Goal: Task Accomplishment & Management: Use online tool/utility

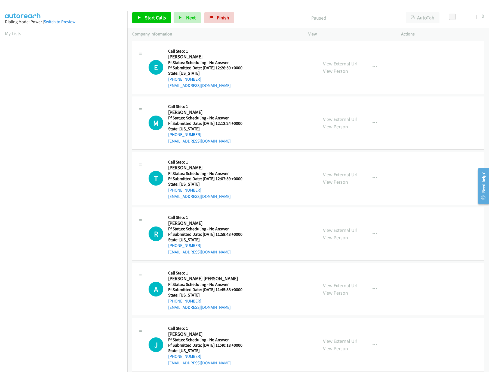
scroll to position [0, 2]
click at [148, 20] on span "Start Calls" at bounding box center [155, 17] width 21 height 6
click at [337, 65] on link "View External Url" at bounding box center [340, 63] width 35 height 6
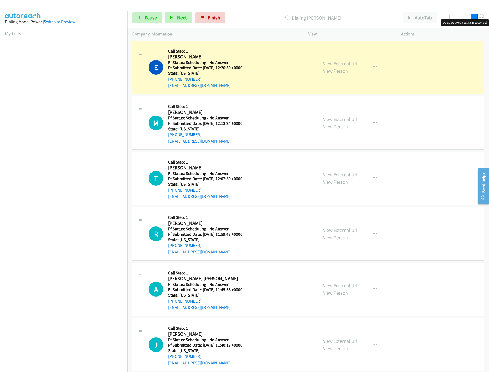
drag, startPoint x: 455, startPoint y: 15, endPoint x: 487, endPoint y: 20, distance: 32.6
click at [487, 20] on body "Start Calls Pause Next Finish Dialing Erika Daniels AutoTab AutoTab 30 Company …" at bounding box center [244, 13] width 489 height 26
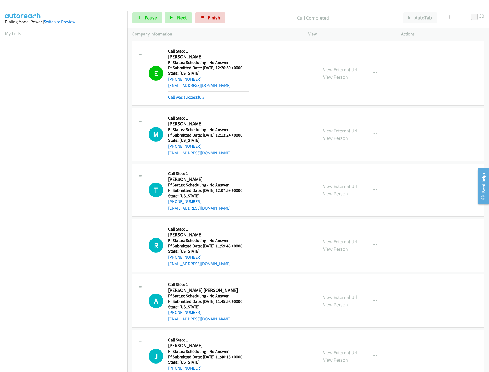
click at [329, 132] on link "View External Url" at bounding box center [340, 130] width 35 height 6
drag, startPoint x: 476, startPoint y: 15, endPoint x: 443, endPoint y: 16, distance: 33.3
click at [443, 16] on div "Start Calls Pause Next Finish Call Completed AutoTab AutoTab 0" at bounding box center [308, 17] width 362 height 21
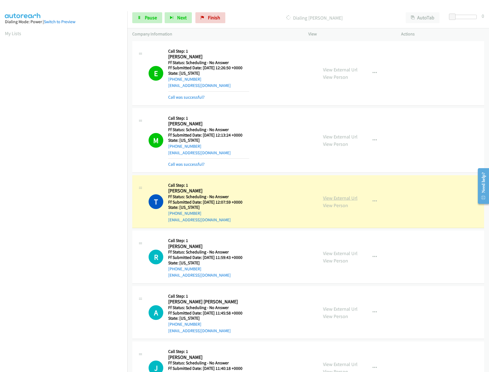
click at [339, 195] on link "View External Url" at bounding box center [340, 198] width 35 height 6
click at [145, 17] on span "Pause" at bounding box center [151, 17] width 12 height 6
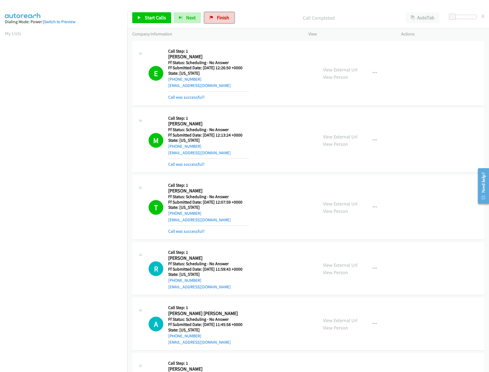
drag, startPoint x: 225, startPoint y: 16, endPoint x: 272, endPoint y: 28, distance: 49.0
click at [225, 16] on span "Finish" at bounding box center [223, 17] width 12 height 6
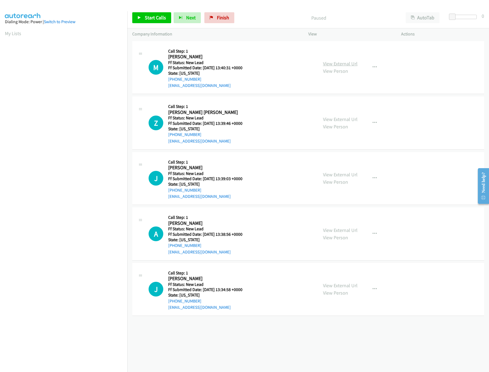
click at [342, 65] on link "View External Url" at bounding box center [340, 63] width 35 height 6
click at [345, 119] on link "View External Url" at bounding box center [340, 119] width 35 height 6
click at [154, 11] on div "Start Calls Pause Next Finish Paused AutoTab AutoTab 0" at bounding box center [308, 17] width 362 height 21
click at [154, 17] on span "Start Calls" at bounding box center [155, 17] width 21 height 6
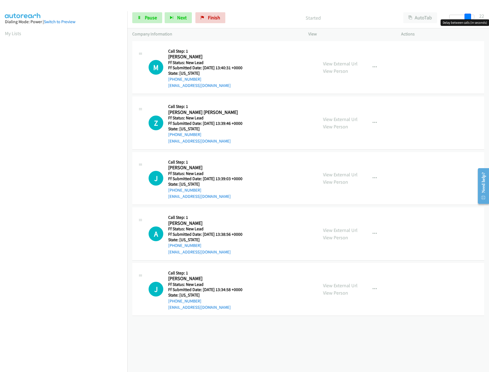
click at [474, 17] on div at bounding box center [462, 17] width 25 height 4
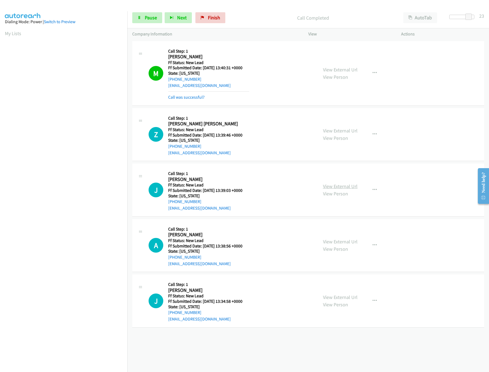
click at [334, 189] on link "View External Url" at bounding box center [340, 186] width 35 height 6
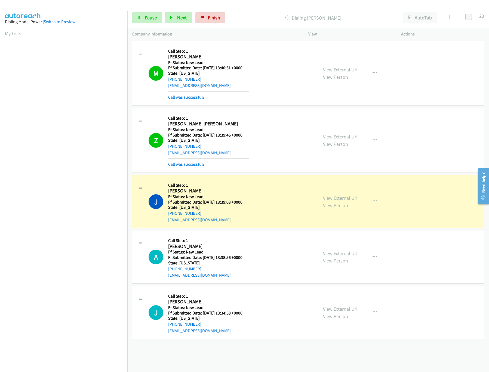
click at [192, 162] on link "Call was successful?" at bounding box center [186, 164] width 36 height 5
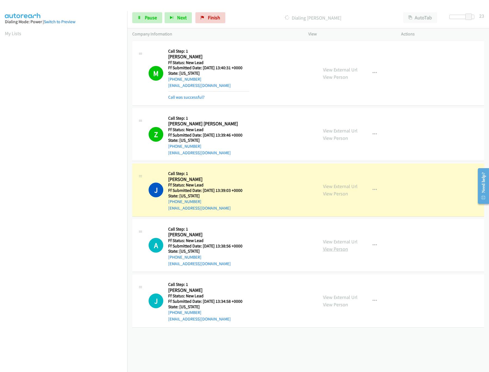
click at [338, 247] on link "View Person" at bounding box center [335, 249] width 25 height 6
click at [338, 244] on link "View External Url" at bounding box center [340, 241] width 35 height 6
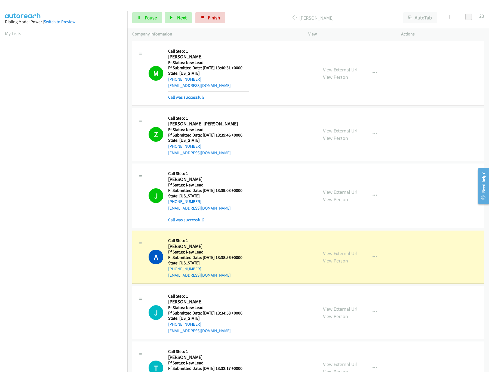
click at [343, 311] on link "View External Url" at bounding box center [340, 309] width 35 height 6
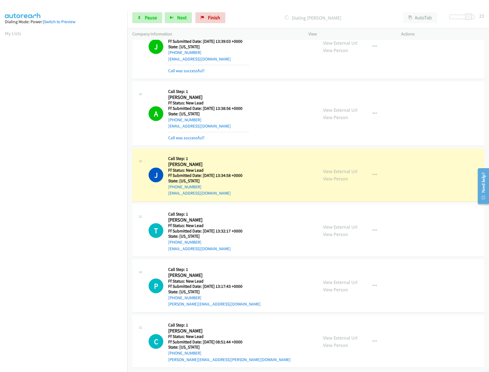
scroll to position [156, 0]
click at [352, 224] on link "View External Url" at bounding box center [340, 227] width 35 height 6
click at [351, 279] on link "View External Url" at bounding box center [340, 282] width 35 height 6
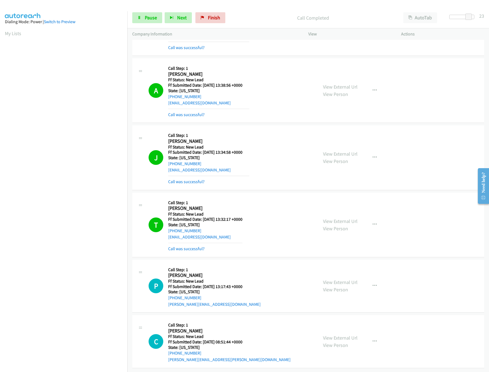
scroll to position [180, 0]
click at [339, 334] on link "View External Url" at bounding box center [340, 337] width 35 height 6
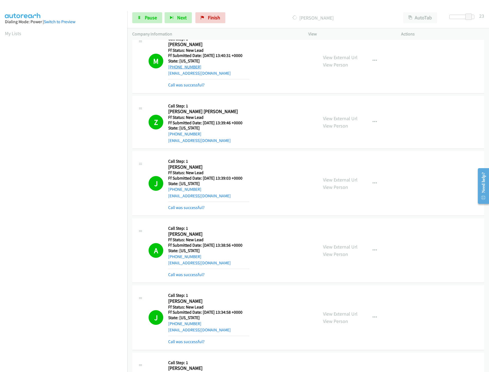
scroll to position [0, 0]
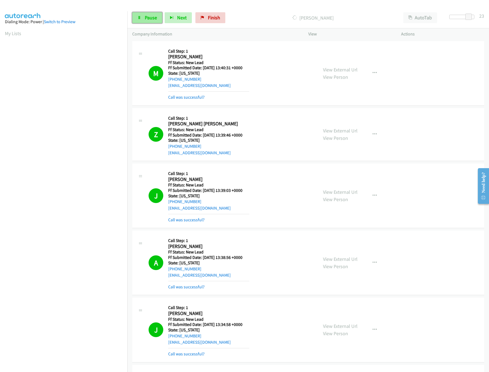
click at [143, 15] on link "Pause" at bounding box center [147, 17] width 30 height 11
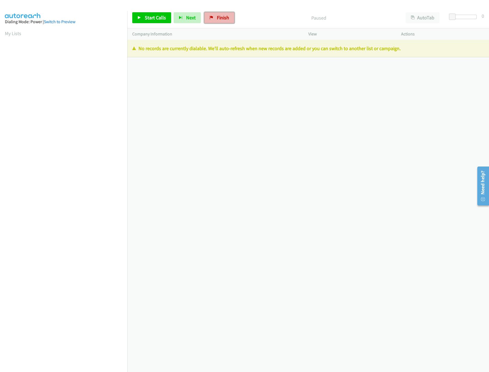
click at [230, 20] on link "Finish" at bounding box center [220, 17] width 30 height 11
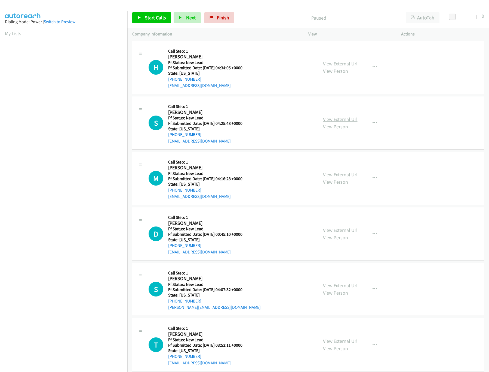
click at [331, 121] on link "View External Url" at bounding box center [340, 119] width 35 height 6
click at [330, 62] on link "View External Url" at bounding box center [340, 63] width 35 height 6
click at [143, 16] on link "Start Calls" at bounding box center [151, 17] width 39 height 11
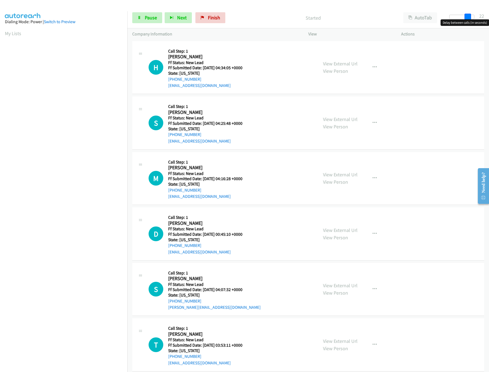
drag, startPoint x: 451, startPoint y: 18, endPoint x: 469, endPoint y: 18, distance: 18.3
click at [469, 18] on span at bounding box center [468, 17] width 7 height 7
click at [339, 171] on div "View External Url View Person" at bounding box center [340, 178] width 35 height 15
click at [337, 174] on link "View External Url" at bounding box center [340, 174] width 35 height 6
click at [338, 230] on link "View External Url" at bounding box center [340, 230] width 35 height 6
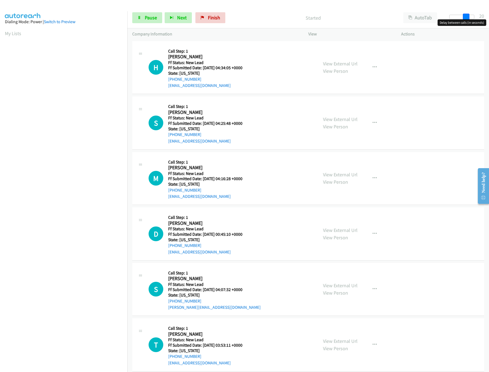
drag, startPoint x: 469, startPoint y: 17, endPoint x: 465, endPoint y: 17, distance: 3.3
click at [465, 17] on span at bounding box center [466, 17] width 7 height 7
click at [148, 21] on link "Pause" at bounding box center [147, 17] width 30 height 11
click at [348, 64] on link "View External Url" at bounding box center [340, 63] width 35 height 6
click at [369, 65] on button "button" at bounding box center [375, 67] width 15 height 11
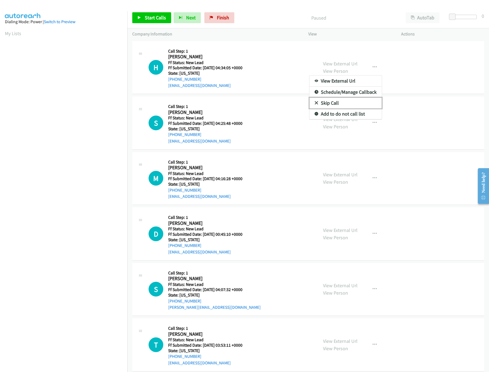
click at [323, 106] on link "Skip Call" at bounding box center [346, 103] width 72 height 11
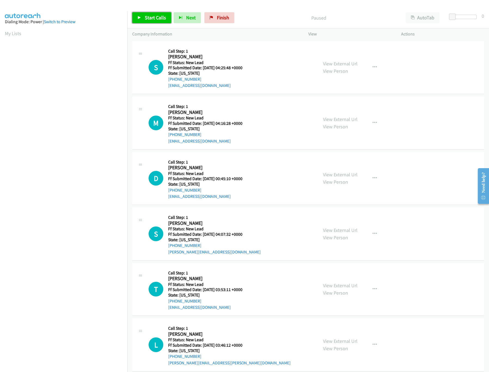
click at [160, 18] on span "Start Calls" at bounding box center [155, 17] width 21 height 6
drag, startPoint x: 451, startPoint y: 17, endPoint x: 456, endPoint y: 17, distance: 5.2
click at [456, 17] on span at bounding box center [458, 17] width 7 height 7
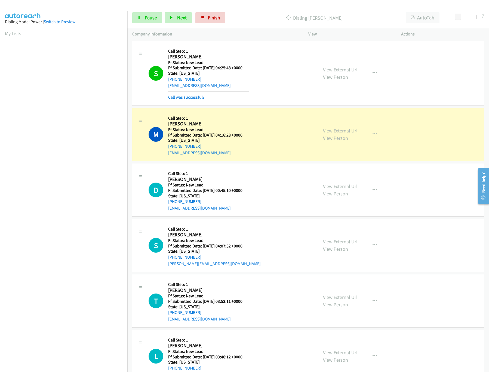
click at [342, 242] on link "View External Url" at bounding box center [340, 241] width 35 height 6
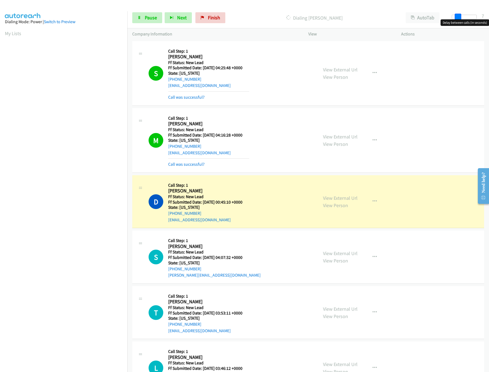
drag, startPoint x: 459, startPoint y: 15, endPoint x: 501, endPoint y: 17, distance: 42.6
click at [489, 17] on html "Start Calls Pause Next Finish Dialing Dawnmarie Neet AutoTab AutoTab 7 Company …" at bounding box center [244, 13] width 489 height 26
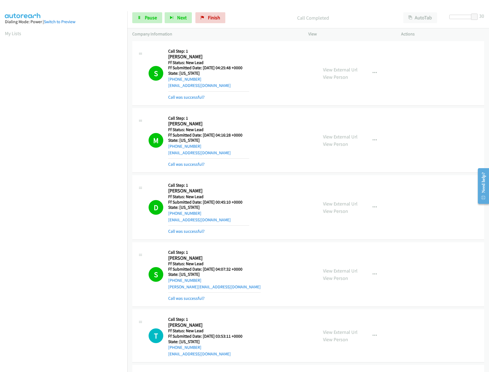
click at [160, 12] on div "Start Calls Pause Next Finish Call Completed AutoTab AutoTab 30" at bounding box center [308, 17] width 362 height 21
click at [156, 18] on span "Pause" at bounding box center [151, 17] width 12 height 6
click at [332, 268] on link "View External Url" at bounding box center [340, 270] width 35 height 6
click at [221, 13] on link "Finish" at bounding box center [220, 17] width 30 height 11
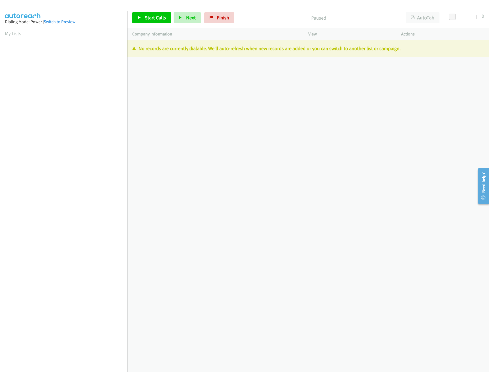
drag, startPoint x: 245, startPoint y: 118, endPoint x: 245, endPoint y: 103, distance: 15.3
click at [245, 118] on div "[PHONE_NUMBER] Call failed - Please reload the list and try again The Callbar F…" at bounding box center [308, 206] width 362 height 332
click at [219, 20] on span "Finish" at bounding box center [223, 17] width 12 height 6
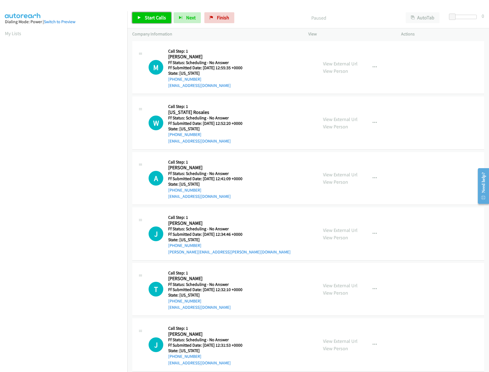
click at [151, 14] on link "Start Calls" at bounding box center [151, 17] width 39 height 11
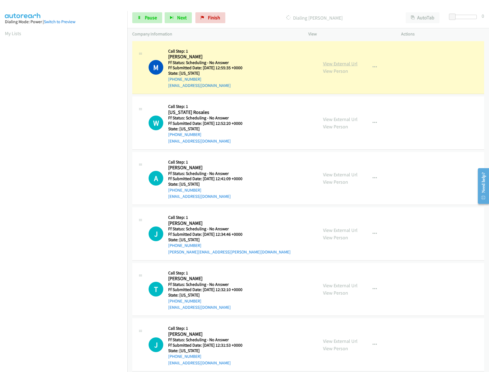
click at [344, 62] on link "View External Url" at bounding box center [340, 63] width 35 height 6
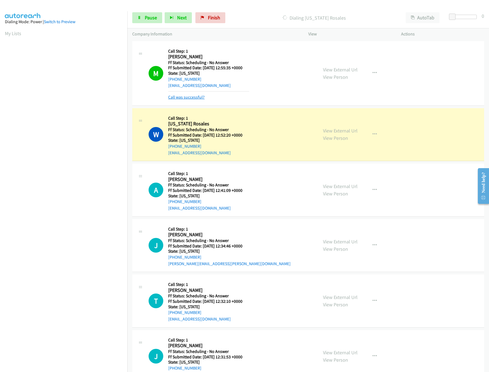
click at [190, 98] on link "Call was successful?" at bounding box center [186, 97] width 36 height 5
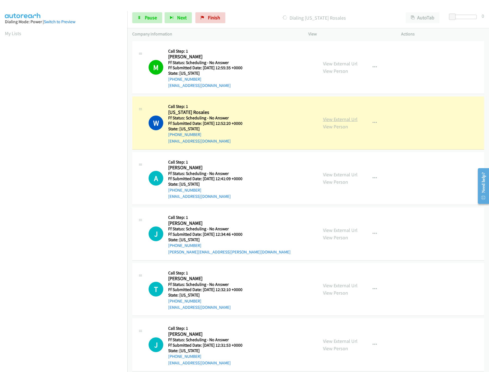
click at [330, 118] on link "View External Url" at bounding box center [340, 119] width 35 height 6
click at [339, 174] on link "View External Url" at bounding box center [340, 174] width 35 height 6
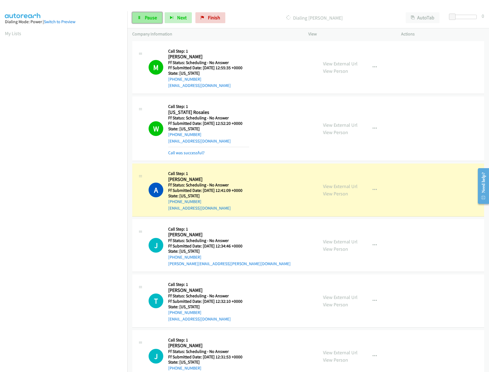
click at [156, 19] on span "Pause" at bounding box center [151, 17] width 12 height 6
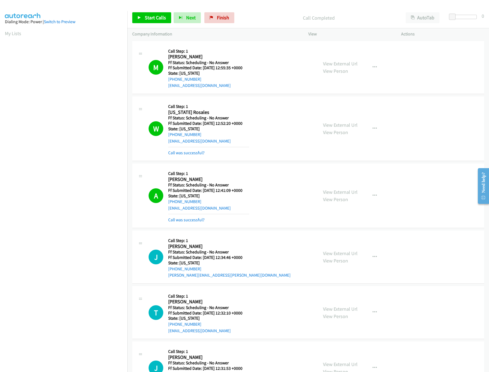
click at [235, 22] on div "Start Calls Pause Next Finish" at bounding box center [184, 17] width 105 height 11
click at [231, 19] on link "Finish" at bounding box center [220, 17] width 30 height 11
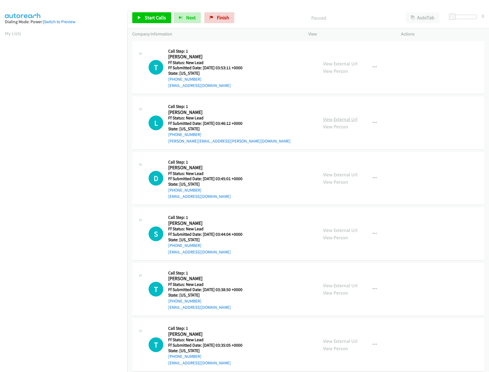
click at [342, 120] on link "View External Url" at bounding box center [340, 119] width 35 height 6
click at [348, 64] on link "View External Url" at bounding box center [340, 63] width 35 height 6
click at [138, 16] on icon at bounding box center [140, 18] width 4 height 4
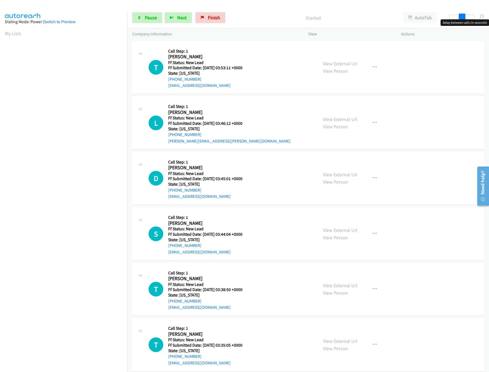
drag, startPoint x: 452, startPoint y: 18, endPoint x: 464, endPoint y: 18, distance: 12.5
click at [464, 18] on span at bounding box center [462, 17] width 7 height 7
drag, startPoint x: 464, startPoint y: 17, endPoint x: 468, endPoint y: 17, distance: 3.5
click at [468, 17] on span at bounding box center [466, 17] width 7 height 7
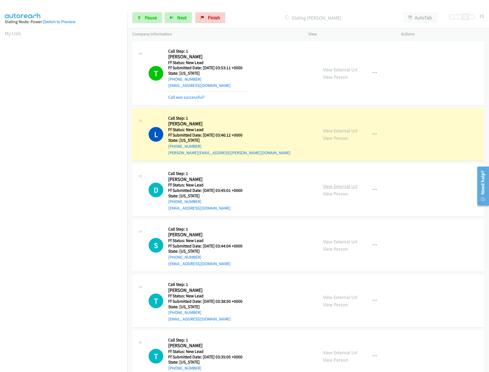
click at [335, 189] on link "View External Url" at bounding box center [340, 186] width 35 height 6
click at [323, 241] on link "View External Url" at bounding box center [340, 241] width 35 height 6
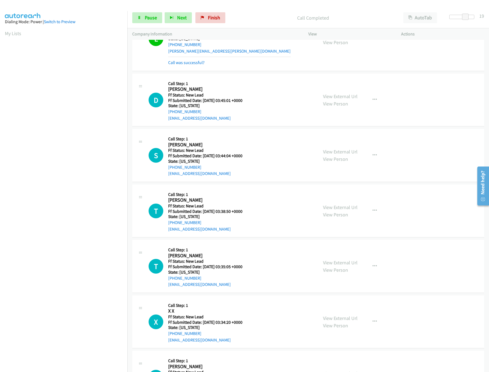
scroll to position [163, 0]
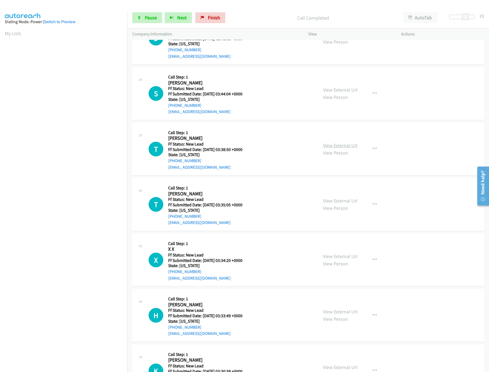
click at [346, 145] on link "View External Url" at bounding box center [340, 145] width 35 height 6
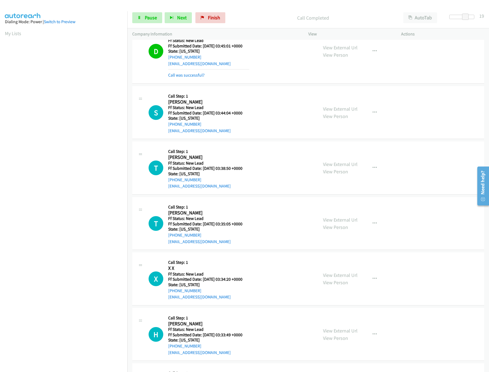
scroll to position [218, 0]
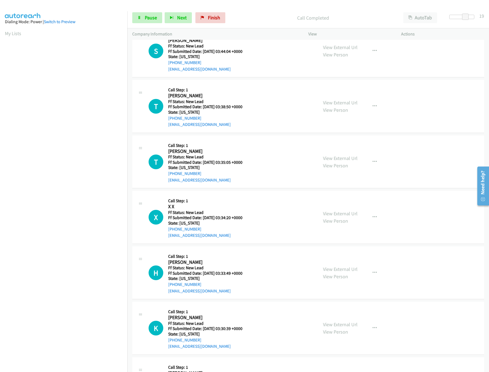
click at [360, 157] on div "View External Url View Person View External Url Email Schedule/Manage Callback …" at bounding box center [367, 161] width 98 height 43
click at [358, 157] on div "View External Url View Person View External Url Email Schedule/Manage Callback …" at bounding box center [367, 161] width 98 height 43
click at [355, 160] on div "View External Url View Person View External Url Email Schedule/Manage Callback …" at bounding box center [367, 161] width 98 height 43
click at [351, 160] on link "View External Url" at bounding box center [340, 158] width 35 height 6
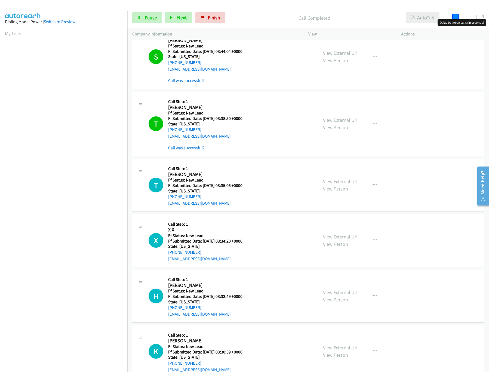
drag, startPoint x: 464, startPoint y: 18, endPoint x: 423, endPoint y: 20, distance: 40.9
click at [423, 20] on div "Start Calls Pause Next Finish Call Completed AutoTab AutoTab 4" at bounding box center [308, 17] width 362 height 21
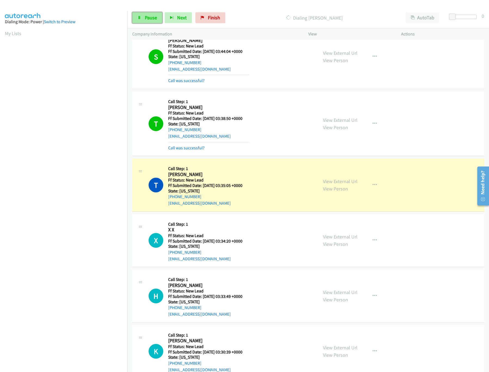
click at [146, 17] on span "Pause" at bounding box center [151, 17] width 12 height 6
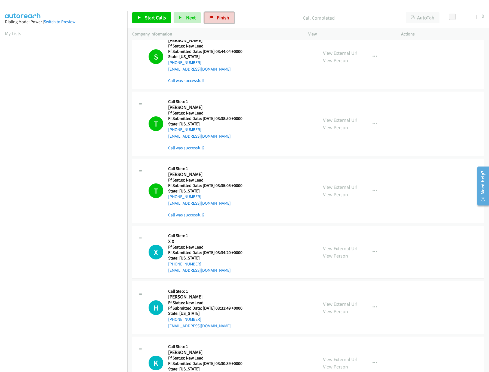
drag, startPoint x: 226, startPoint y: 18, endPoint x: 279, endPoint y: 27, distance: 54.4
click at [226, 18] on span "Finish" at bounding box center [223, 17] width 12 height 6
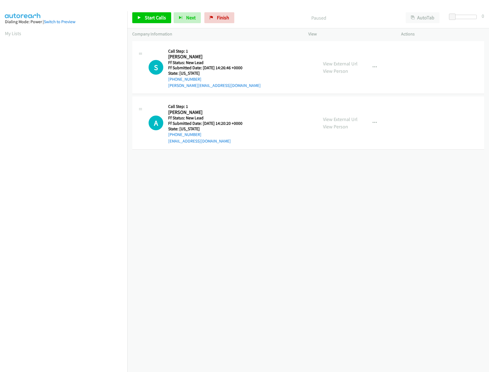
drag, startPoint x: 333, startPoint y: 119, endPoint x: 335, endPoint y: 105, distance: 14.6
click at [333, 119] on link "View External Url" at bounding box center [340, 119] width 35 height 6
click at [343, 64] on link "View External Url" at bounding box center [340, 63] width 35 height 6
click at [151, 18] on span "Start Calls" at bounding box center [155, 17] width 21 height 6
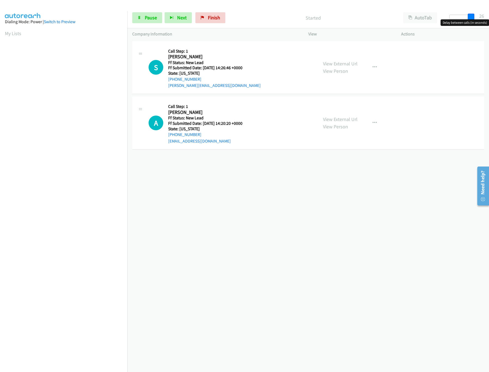
drag, startPoint x: 454, startPoint y: 16, endPoint x: 475, endPoint y: 16, distance: 21.3
click at [475, 16] on div at bounding box center [462, 19] width 35 height 8
drag, startPoint x: 472, startPoint y: 17, endPoint x: 467, endPoint y: 17, distance: 4.4
click at [467, 17] on span at bounding box center [470, 17] width 7 height 7
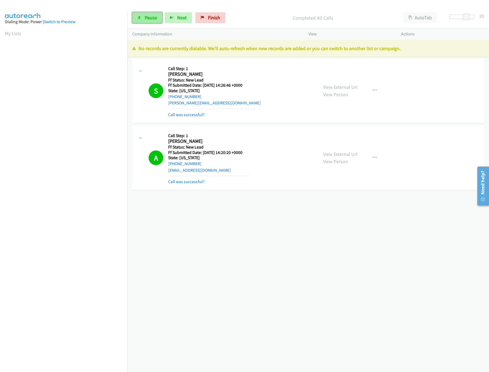
click at [133, 23] on link "Pause" at bounding box center [147, 17] width 30 height 11
click at [221, 15] on span "Finish" at bounding box center [223, 17] width 12 height 6
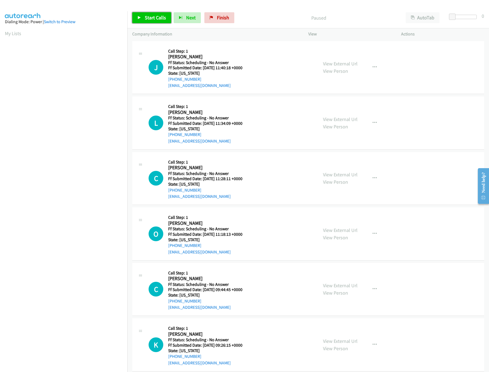
click at [166, 18] on link "Start Calls" at bounding box center [151, 17] width 39 height 11
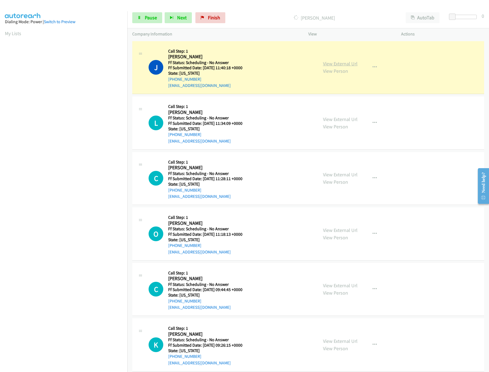
click at [327, 66] on link "View External Url" at bounding box center [340, 63] width 35 height 6
click at [342, 121] on link "View External Url" at bounding box center [340, 119] width 35 height 6
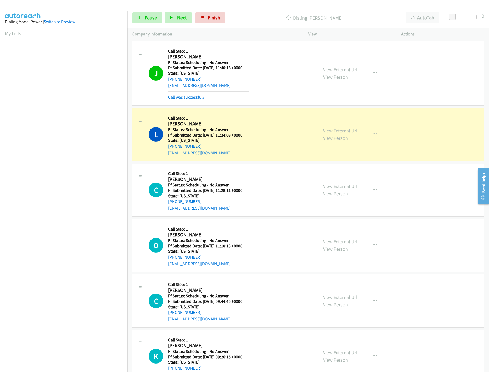
click at [351, 190] on div "View External Url View Person" at bounding box center [340, 189] width 35 height 15
click at [351, 187] on link "View External Url" at bounding box center [340, 186] width 35 height 6
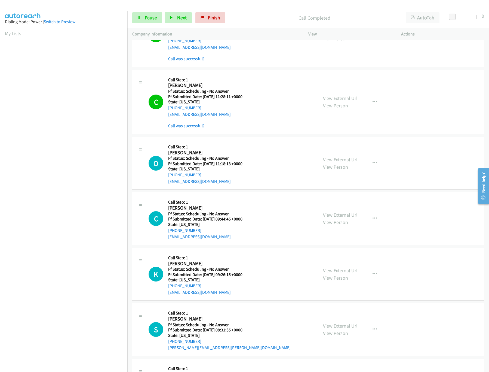
scroll to position [109, 0]
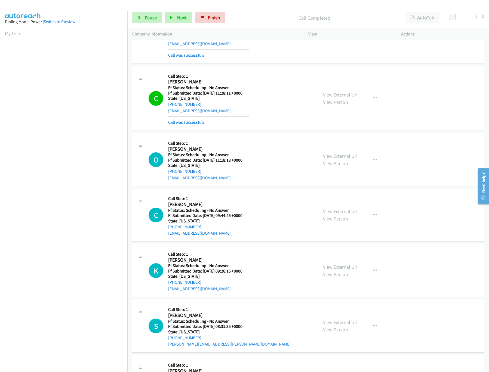
click at [333, 156] on link "View External Url" at bounding box center [340, 156] width 35 height 6
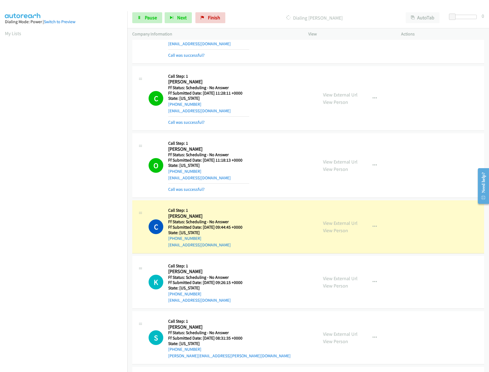
scroll to position [218, 0]
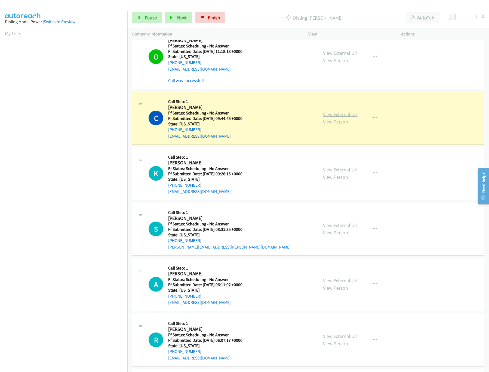
click at [339, 116] on link "View External Url" at bounding box center [340, 114] width 35 height 6
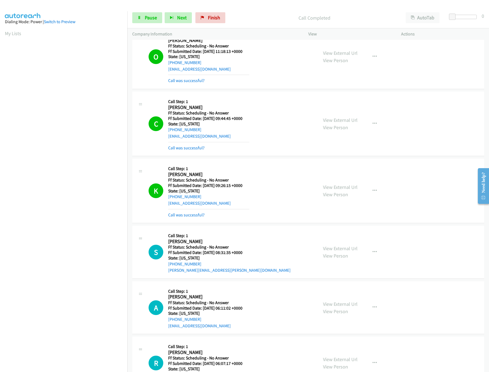
click at [191, 144] on mb0 "Call was successful?" at bounding box center [208, 146] width 81 height 9
click at [191, 145] on div "Call was successful?" at bounding box center [208, 148] width 81 height 7
click at [191, 148] on link "Call was successful?" at bounding box center [186, 147] width 36 height 5
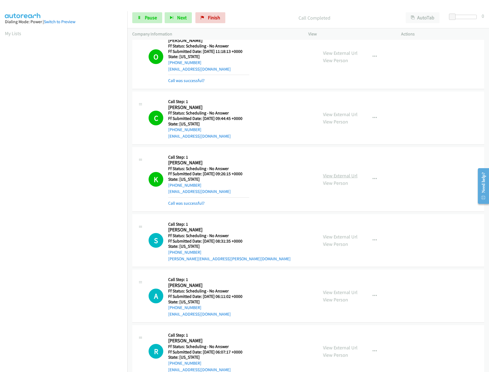
click at [332, 177] on link "View External Url" at bounding box center [340, 175] width 35 height 6
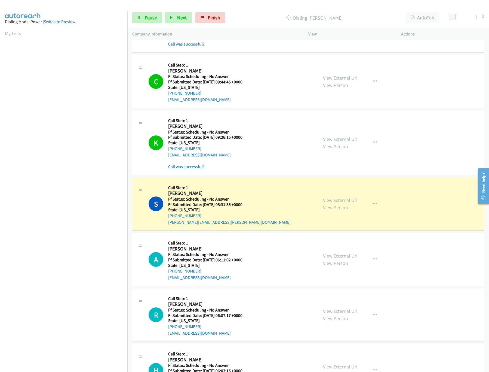
scroll to position [272, 0]
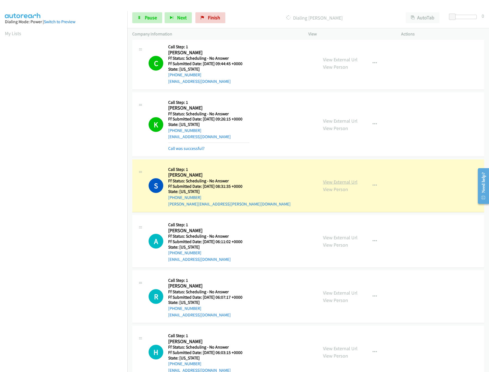
click at [346, 183] on link "View External Url" at bounding box center [340, 182] width 35 height 6
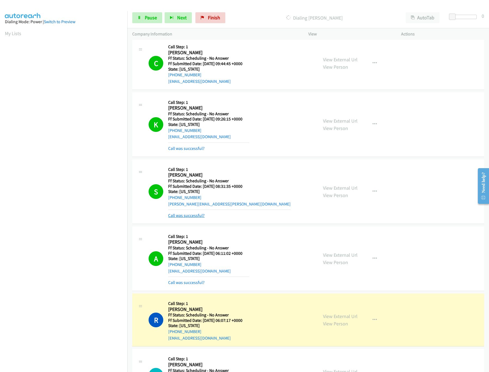
click at [199, 217] on link "Call was successful?" at bounding box center [186, 215] width 36 height 5
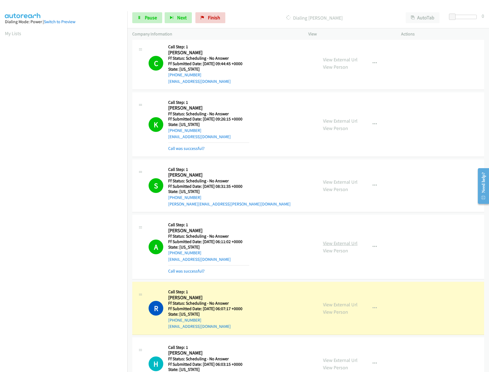
click at [327, 243] on link "View External Url" at bounding box center [340, 243] width 35 height 6
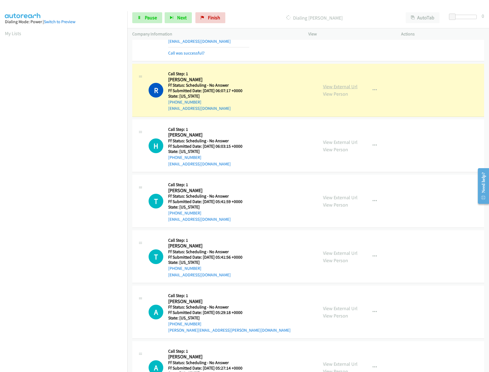
click at [347, 90] on link "View External Url" at bounding box center [340, 86] width 35 height 6
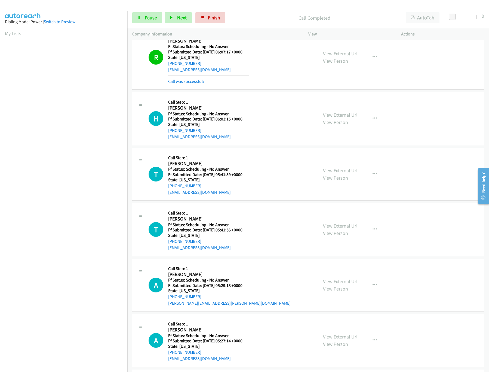
scroll to position [545, 0]
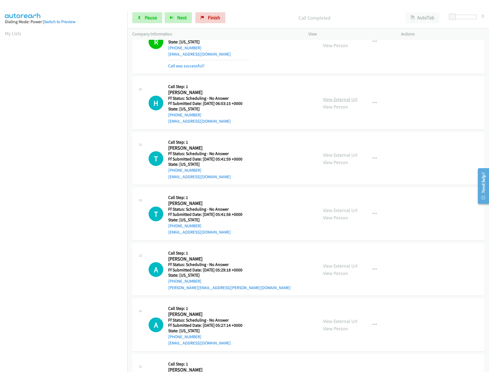
click at [326, 100] on link "View External Url" at bounding box center [340, 99] width 35 height 6
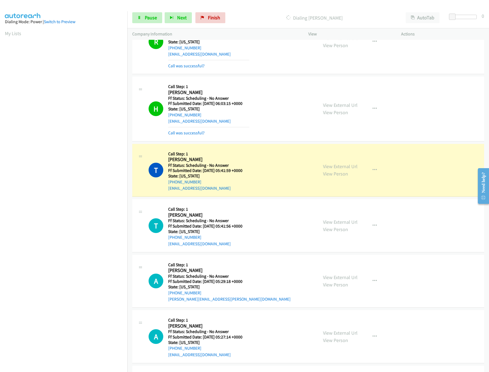
scroll to position [599, 0]
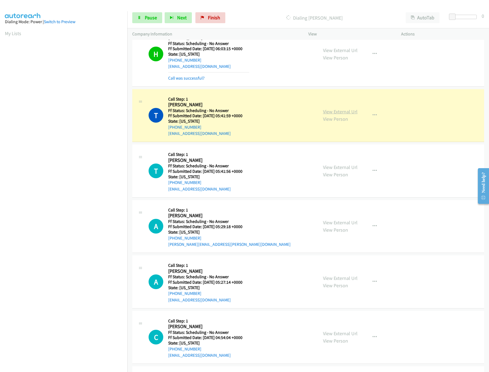
click at [333, 112] on link "View External Url" at bounding box center [340, 111] width 35 height 6
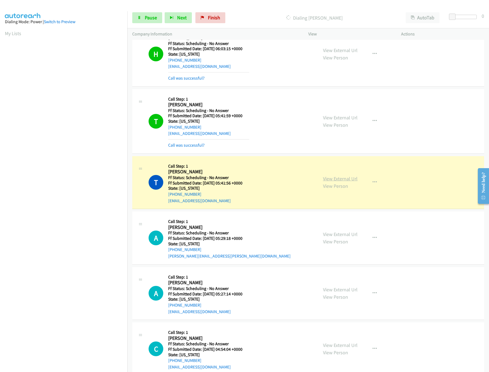
click at [330, 182] on link "View External Url" at bounding box center [340, 178] width 35 height 6
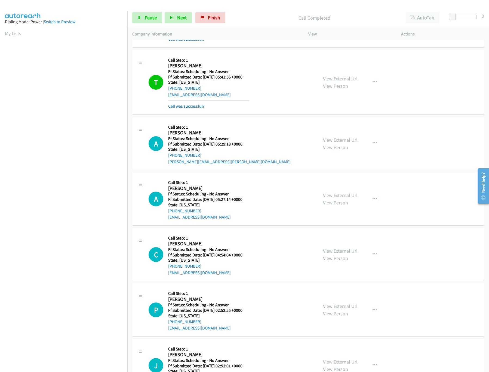
scroll to position [708, 0]
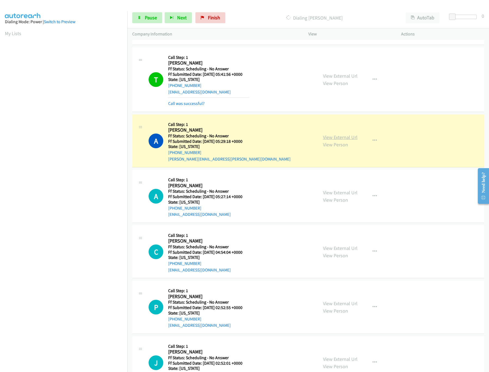
click at [348, 140] on link "View External Url" at bounding box center [340, 137] width 35 height 6
click at [335, 196] on link "View External Url" at bounding box center [340, 192] width 35 height 6
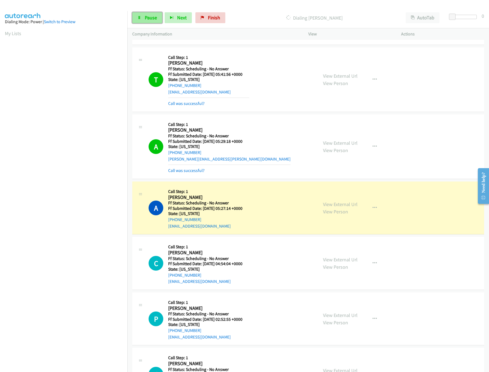
click at [156, 17] on span "Pause" at bounding box center [151, 17] width 12 height 6
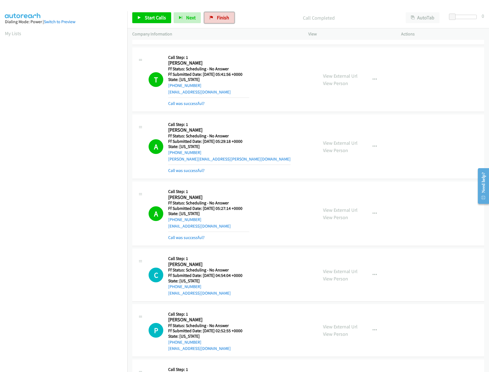
drag, startPoint x: 214, startPoint y: 22, endPoint x: 279, endPoint y: 32, distance: 65.3
click at [214, 22] on link "Finish" at bounding box center [220, 17] width 30 height 11
